Goal: Task Accomplishment & Management: Use online tool/utility

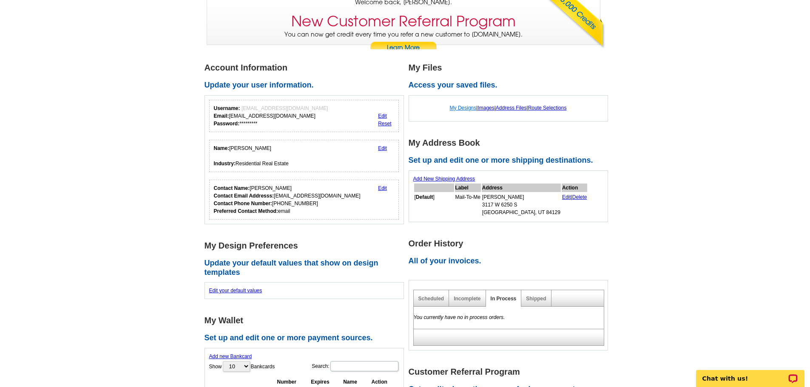
scroll to position [85, 0]
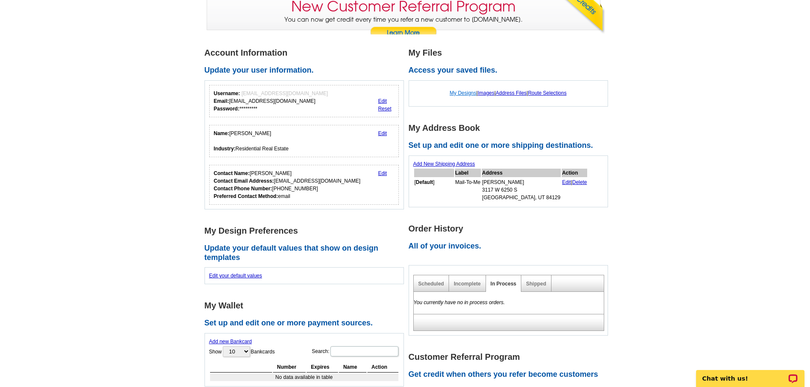
click at [456, 94] on link "My Designs" at bounding box center [463, 93] width 27 height 6
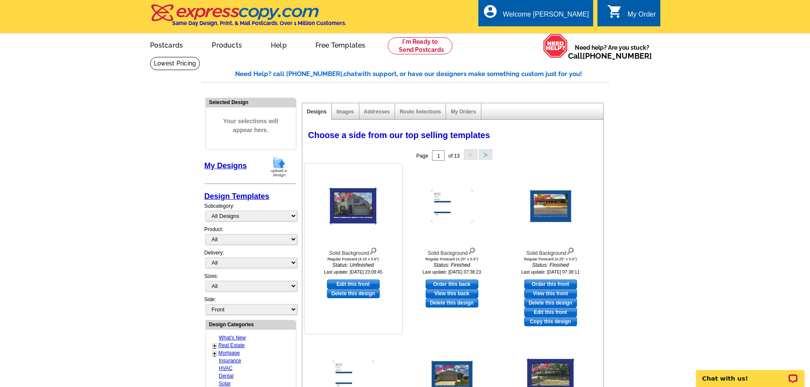
click at [356, 209] on img at bounding box center [353, 205] width 48 height 37
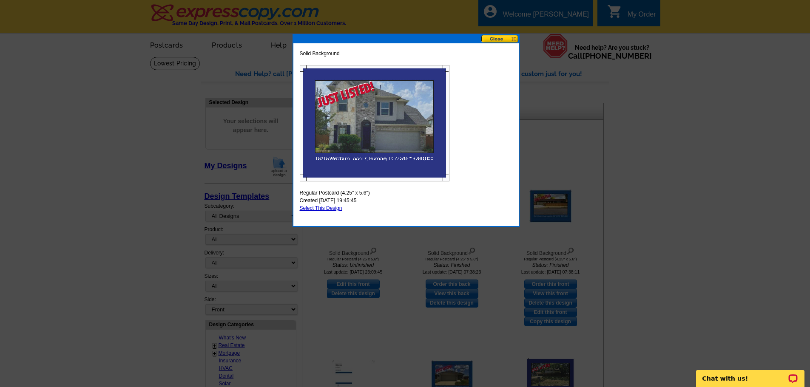
click at [502, 40] on button at bounding box center [499, 39] width 37 height 8
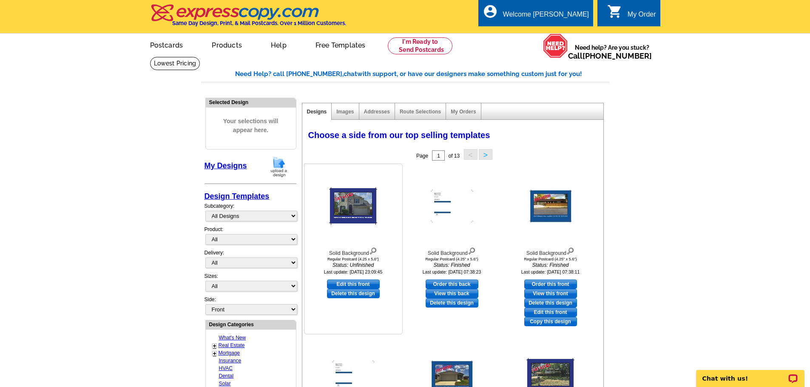
click at [356, 206] on img at bounding box center [353, 205] width 48 height 37
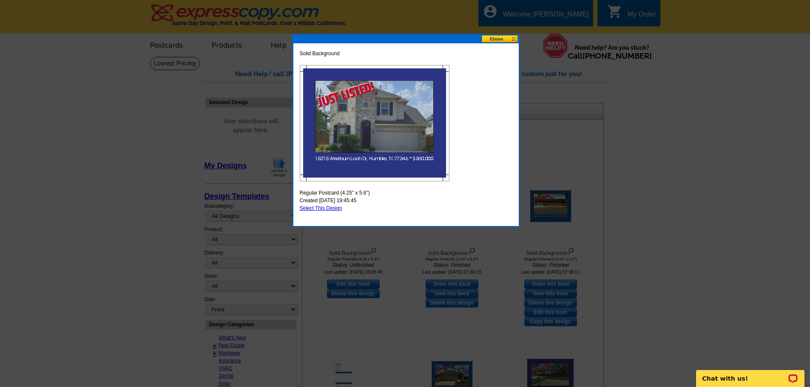
click at [500, 39] on button at bounding box center [499, 39] width 37 height 8
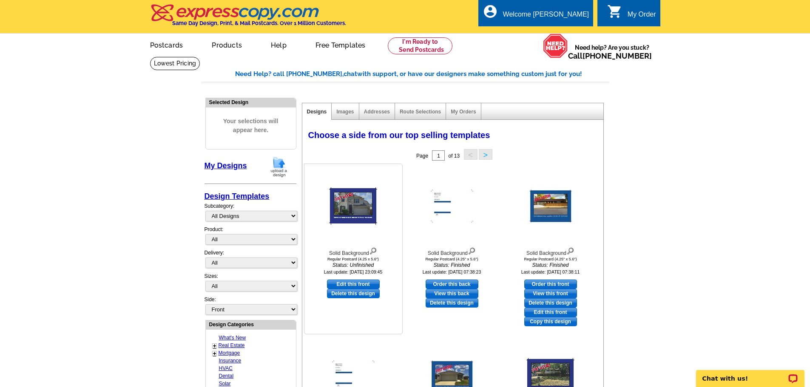
click at [363, 285] on link "Edit this front" at bounding box center [353, 284] width 53 height 9
select select "1"
select select "back"
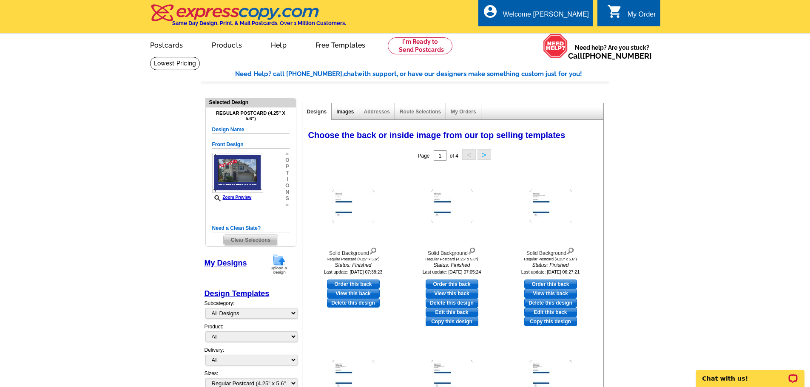
click at [345, 112] on link "Images" at bounding box center [344, 112] width 17 height 6
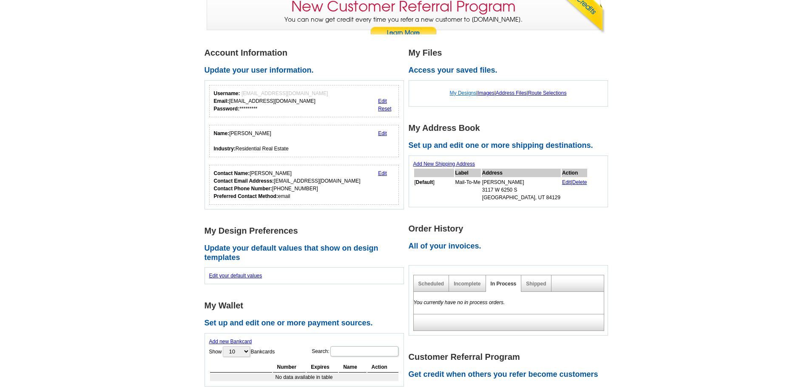
click at [457, 95] on link "My Designs" at bounding box center [463, 93] width 27 height 6
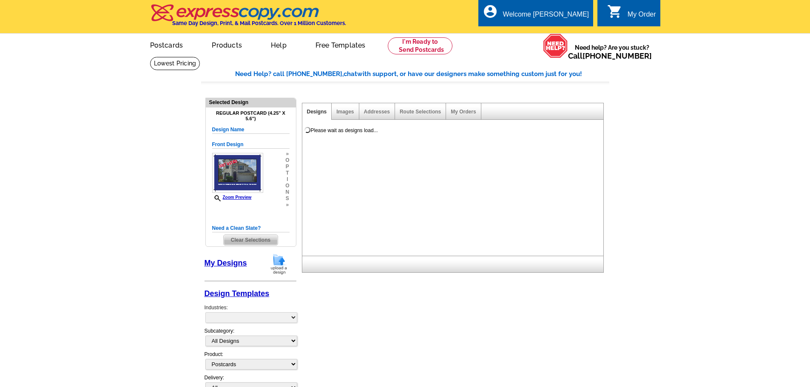
select select "1"
select select "back"
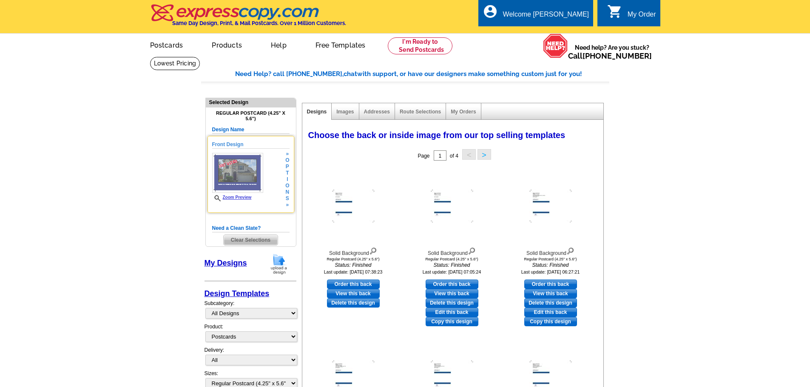
click at [243, 181] on img at bounding box center [237, 173] width 51 height 40
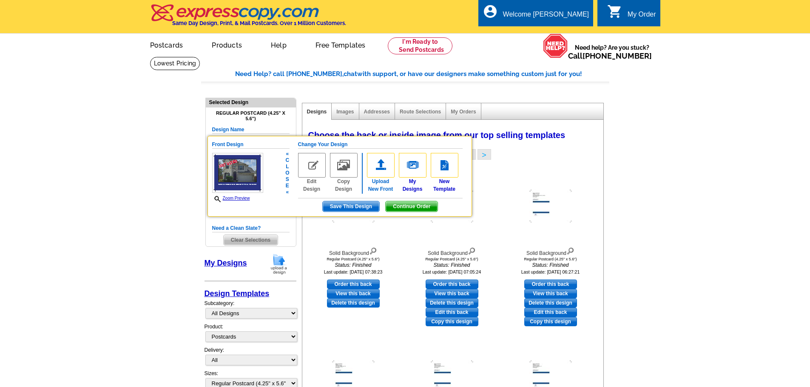
click at [372, 167] on img at bounding box center [381, 165] width 28 height 25
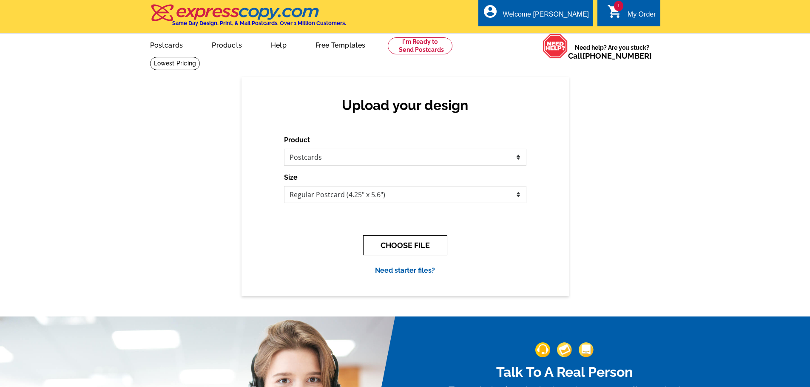
click at [387, 248] on button "CHOOSE FILE" at bounding box center [405, 245] width 84 height 20
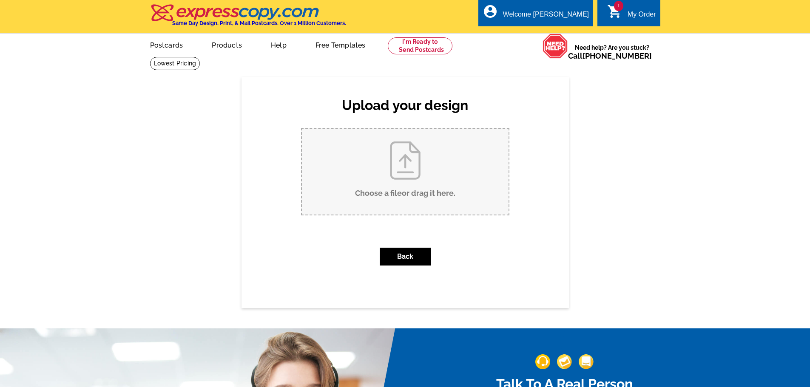
click at [380, 171] on input "Choose a file or drag it here ." at bounding box center [405, 172] width 207 height 86
type input "C:\fakepath\westburn loch.jpg"
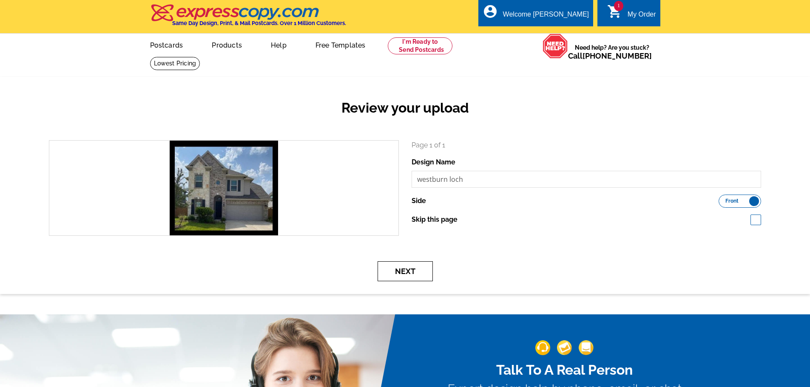
click at [408, 270] on button "Next" at bounding box center [404, 271] width 55 height 20
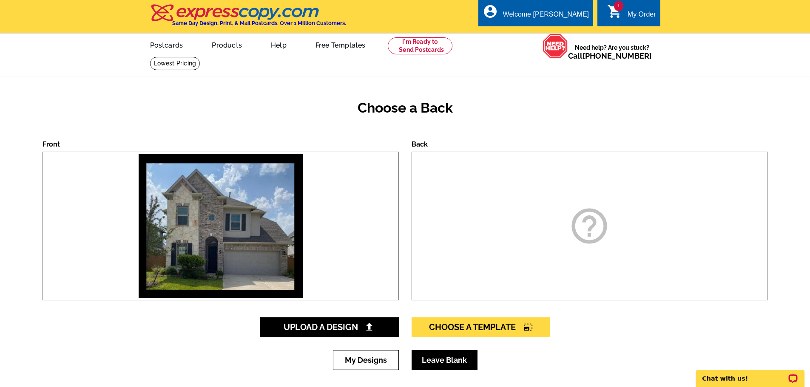
click at [451, 360] on link "Leave Blank" at bounding box center [444, 360] width 66 height 20
